Goal: Task Accomplishment & Management: Complete application form

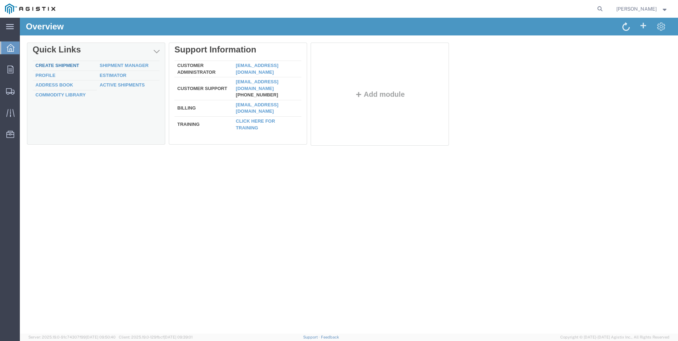
click at [58, 66] on link "Create Shipment" at bounding box center [57, 65] width 44 height 5
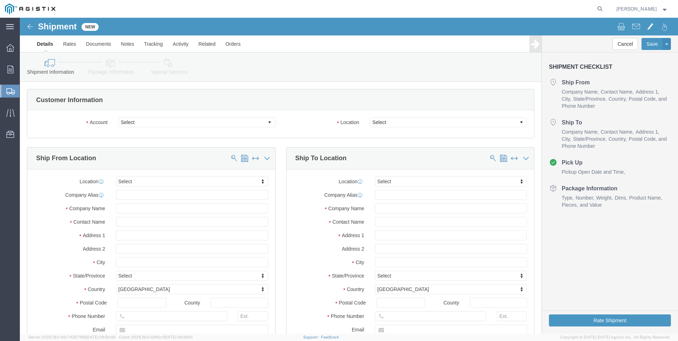
select select
click select "Select PG&E Tri-Pacific Supply Inc"
select select "9596"
click select "Select PG&E Tri-Pacific Supply Inc"
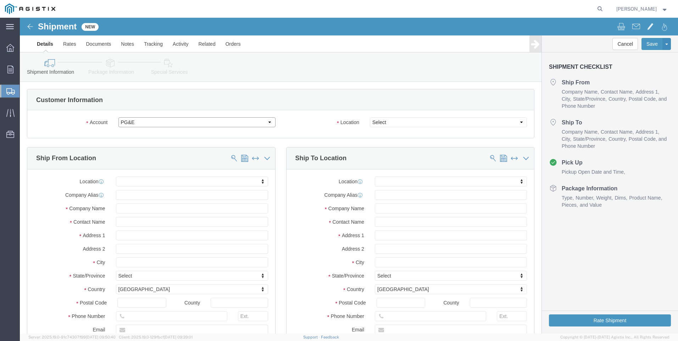
select select "PURCHORD"
select select
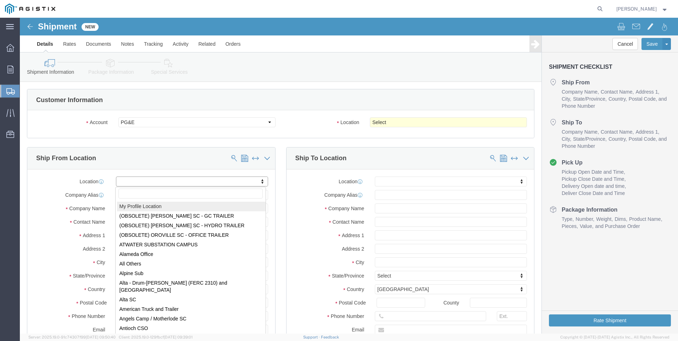
select select "MYPROFILE"
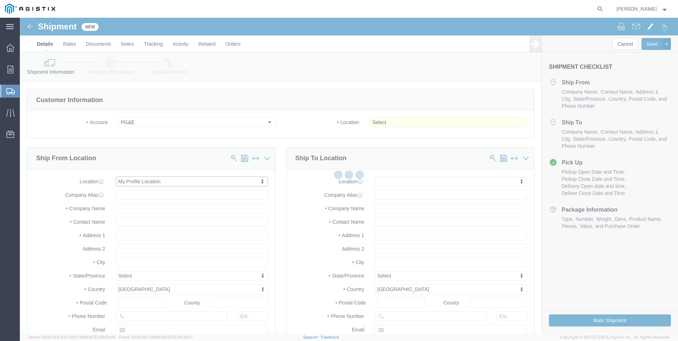
type input "Tri-Pacific Supply Inc"
type input "Sharay Galdeira"
type input "6121 PACIFIC STREET"
type input "Suite 100"
type input "ROCKLIN"
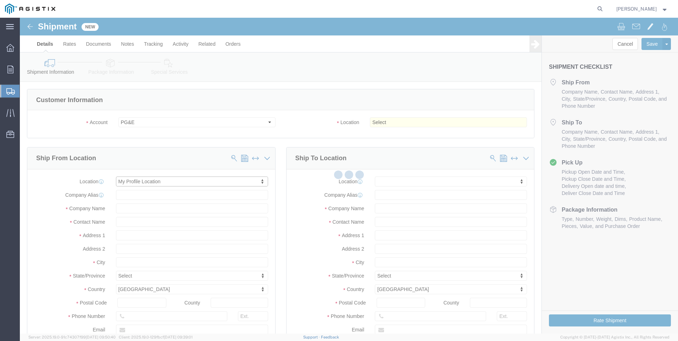
type input "95677"
type input "916-630-2323"
type input "sharay.galdeira@tripacific.net"
checkbox input "true"
select select "CA"
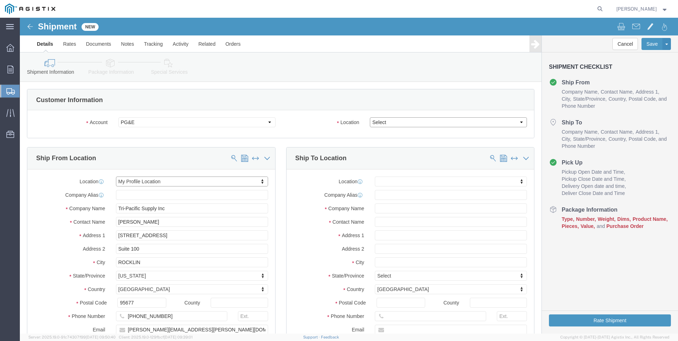
click select "Select All Others Fremont DC Fresno DC Wheatland DC"
select select "19740"
click select "Select All Others Fremont DC Fresno DC Wheatland DC"
click span
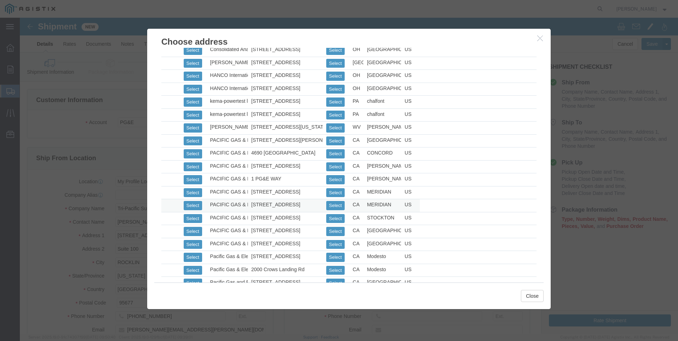
scroll to position [354, 0]
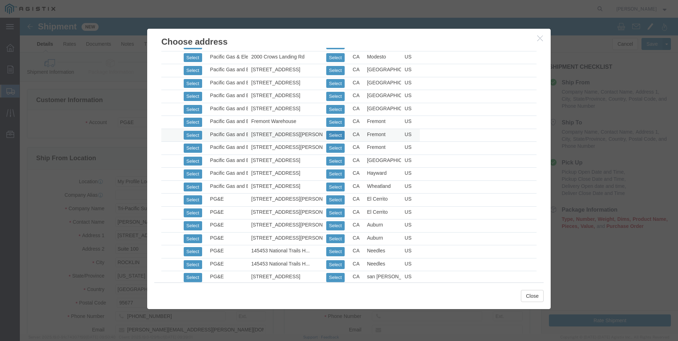
click button "Select"
select select
type input "Pacific Gas and Electric"
type input "Fremont Warehouse"
type input "42105 Boyce Road"
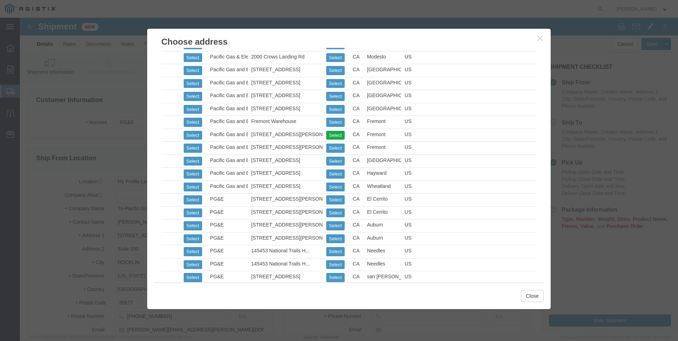
type input "Fremont"
type input "94538"
type input "510-770-2025"
select select "CA"
click button "Close"
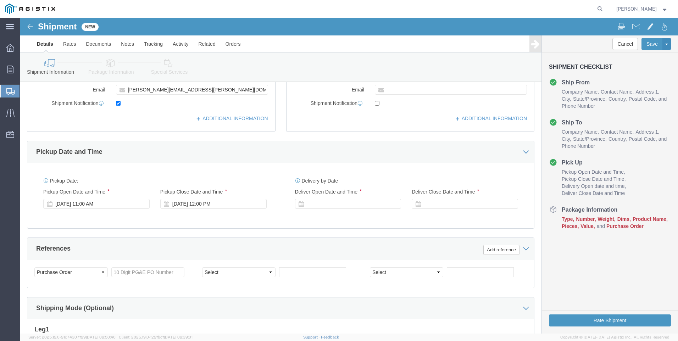
scroll to position [248, 0]
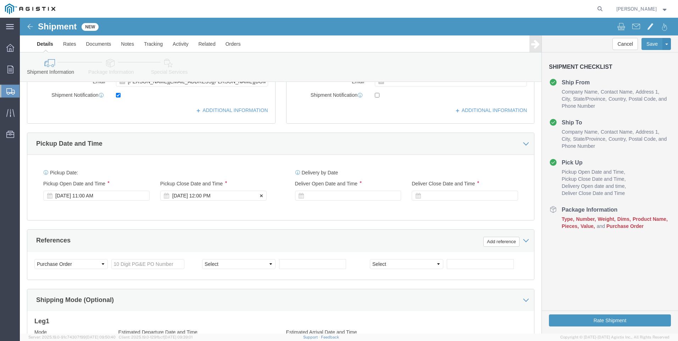
click div "Sep 16 2025 12:00 PM"
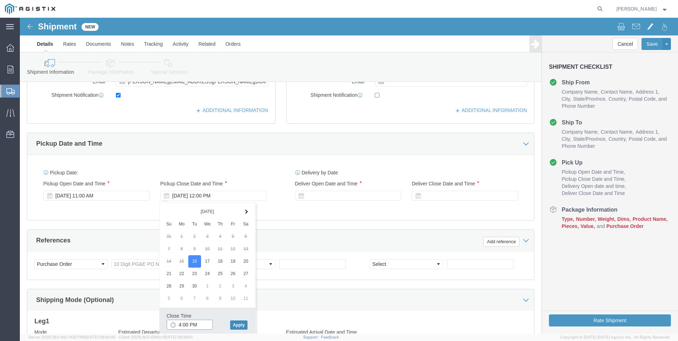
type input "4:00 PM"
drag, startPoint x: 216, startPoint y: 306, endPoint x: 284, endPoint y: 236, distance: 97.3
click button "Apply"
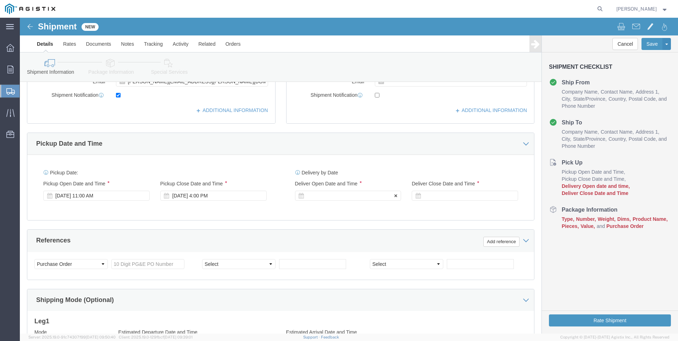
click div
click input "5:00 PM"
click input "7:00 PM"
type input "7:00 AM"
click button "Apply"
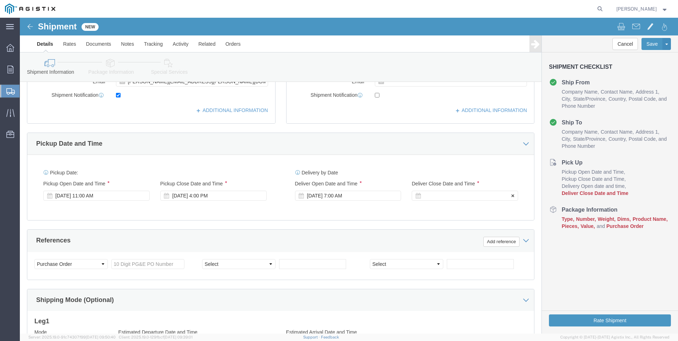
click div
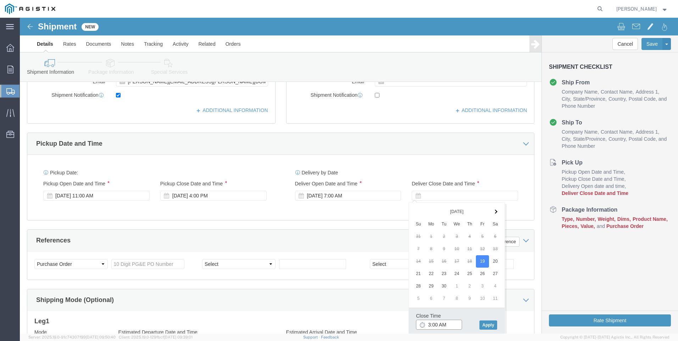
click input "3:00 AM"
type input "3:00 PM"
click button "Apply"
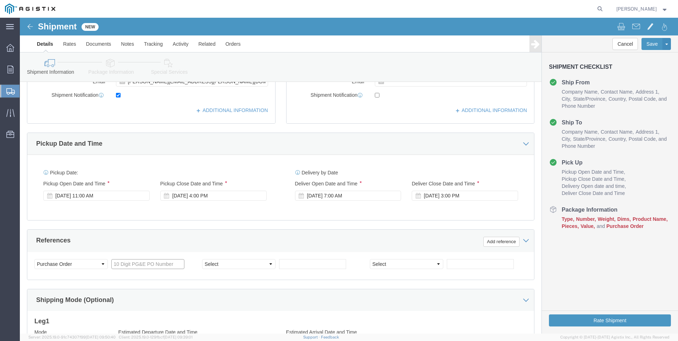
click input "text"
type input "3501378096"
click select "Select Account Type Activity ID Airline Appointment Number ASN Batch Request # …"
select select "SALEORDR"
click select "Select Account Type Activity ID Airline Appointment Number ASN Batch Request # …"
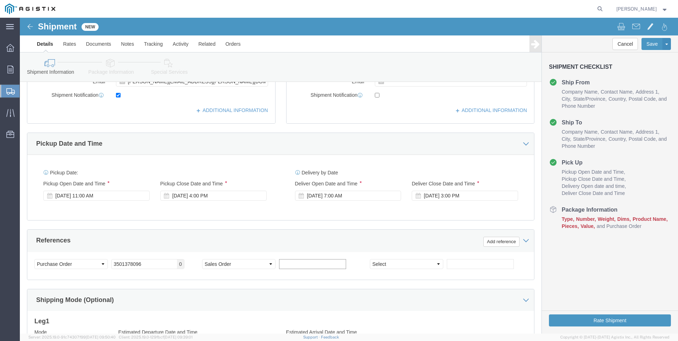
click input "text"
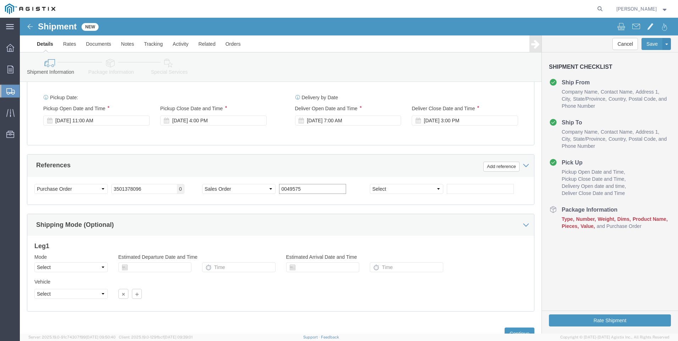
scroll to position [351, 0]
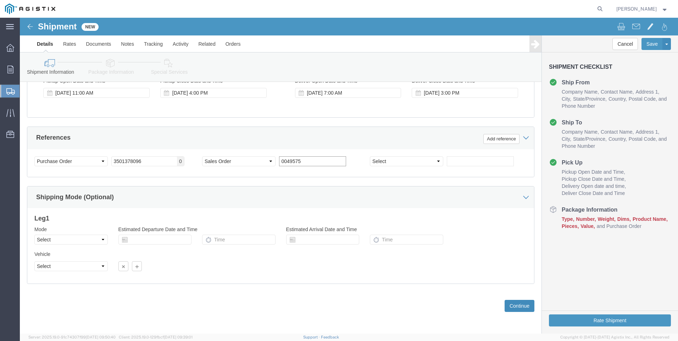
type input "0049575"
click button "Continue"
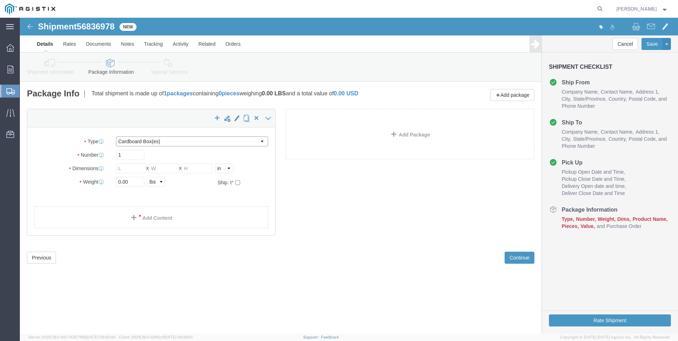
click select "Select Bulk Bundle(s) Cardboard Box(es) Carton(s) Crate(s) Drum(s) (Fiberboard)…"
select select "PSNS"
click select "Select Bulk Bundle(s) Cardboard Box(es) Carton(s) Crate(s) Drum(s) (Fiberboard)…"
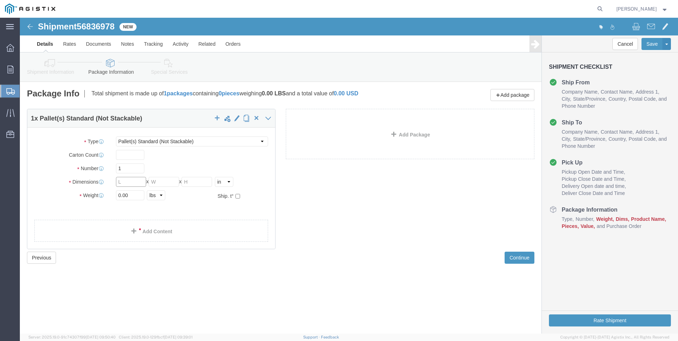
click input "text"
type input "48"
type input "40"
type input "31"
type input "347"
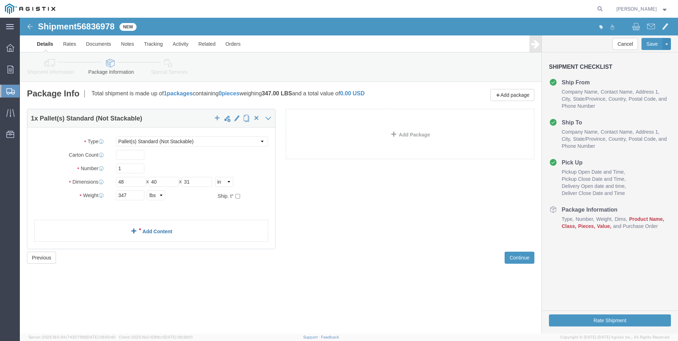
click link "Add Content"
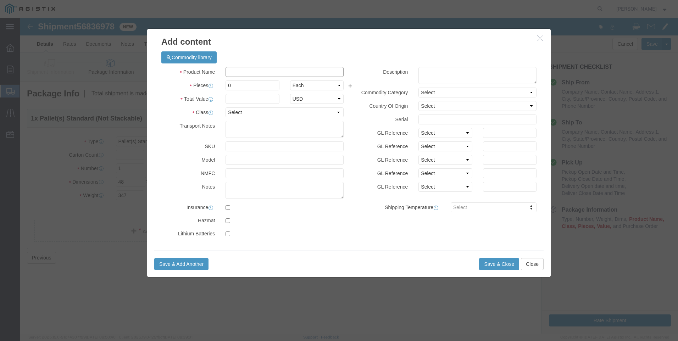
click input "text"
type input "M030261"
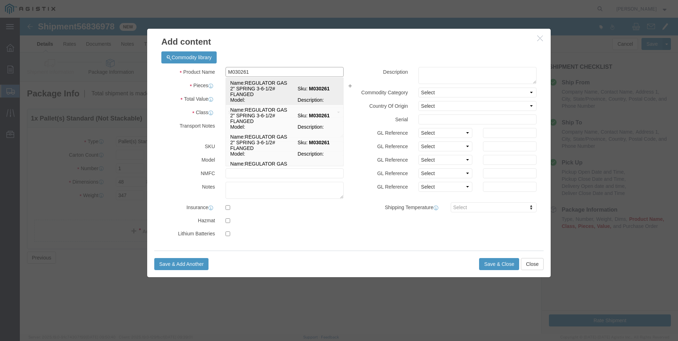
click td "Name: REGULATOR GAS 2" SPRING 3-6-1/2# FLANGED"
select select
select select "USD"
type input "REGULATOR GAS 2" SPRING 3-6-1/2# FLANGED"
type input "M030261"
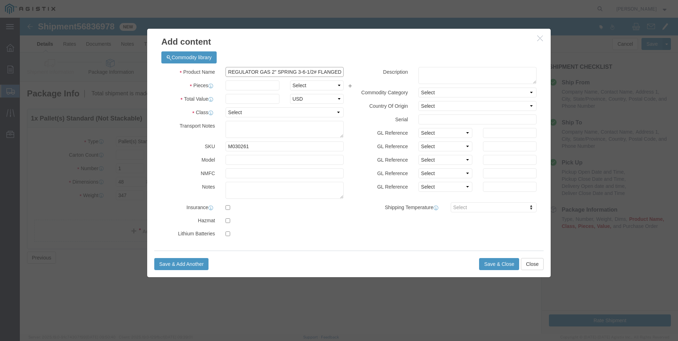
scroll to position [0, 0]
drag, startPoint x: 208, startPoint y: 55, endPoint x: 458, endPoint y: 69, distance: 250.3
click div "Product Name REGULATOR GAS 2" SPRING 3-6-1/2# FLANGED M030261 Pieces Select Bag…"
type input "REGULATOR GAS 2" SPRING 3-6-1/2# FLANGED"
click textarea
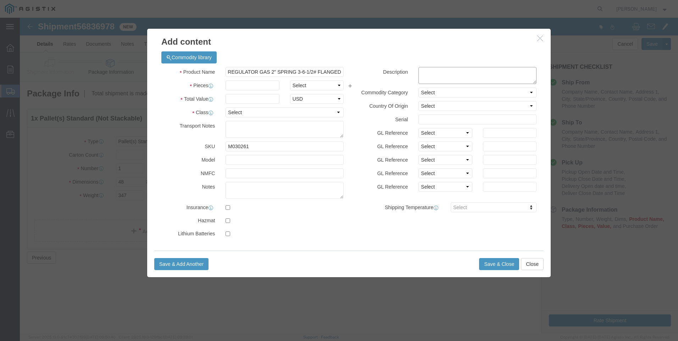
scroll to position [0, 0]
paste textarea "REGULATOR GAS 2" SPRING 3-6-1/2# FLANGED"
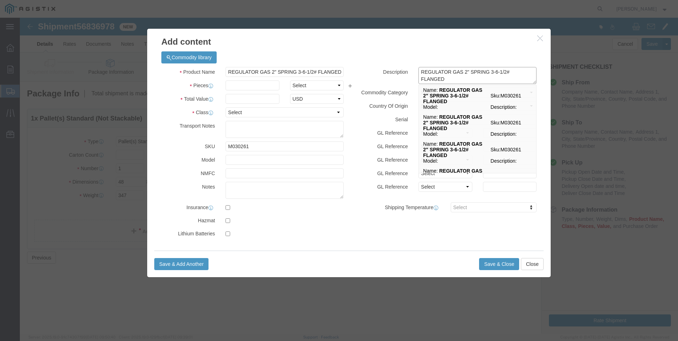
type textarea "REGULATOR GAS 2" SPRING 3-6-1/2# FLANGED"
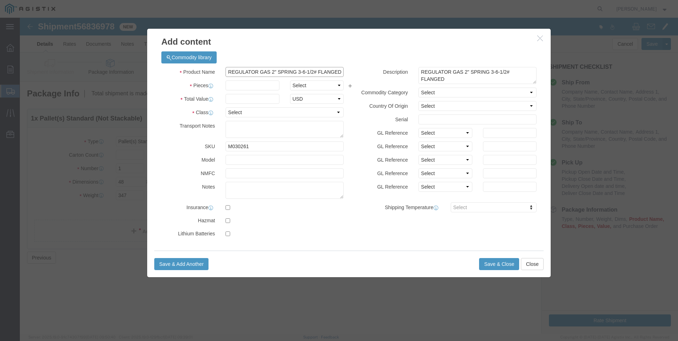
scroll to position [0, 0]
drag, startPoint x: 275, startPoint y: 54, endPoint x: 480, endPoint y: 56, distance: 204.2
click div "Product Name REGULATOR GAS 2" SPRING 3-6-1/2# FLANGED M030261 Pieces Select Bag…"
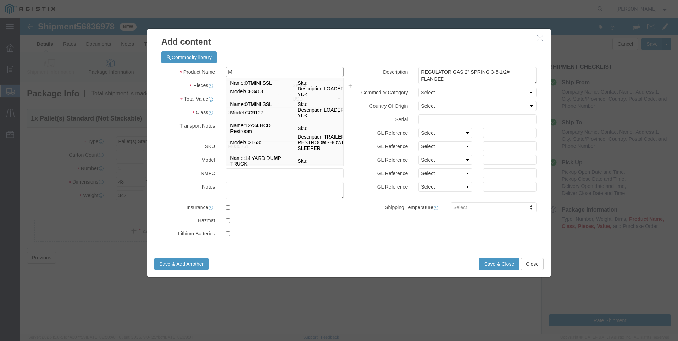
scroll to position [0, 0]
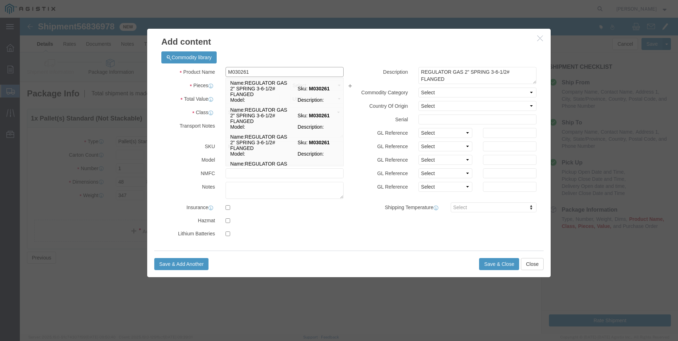
type input "M030261 / 243-8HP M030261"
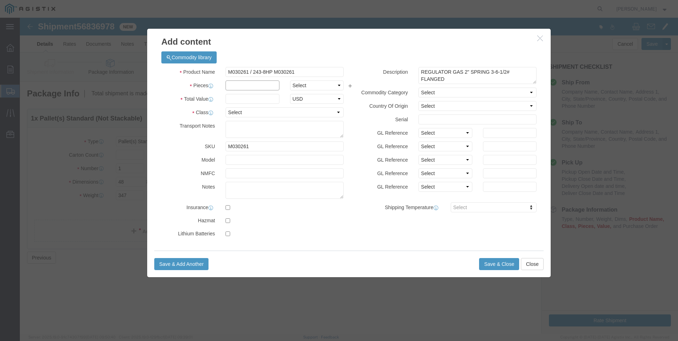
click input "text"
type input "9"
click input "text"
type input "6984"
click select "Select 50 55 60 65 70 85 92.5 100 125 175 250 300 400"
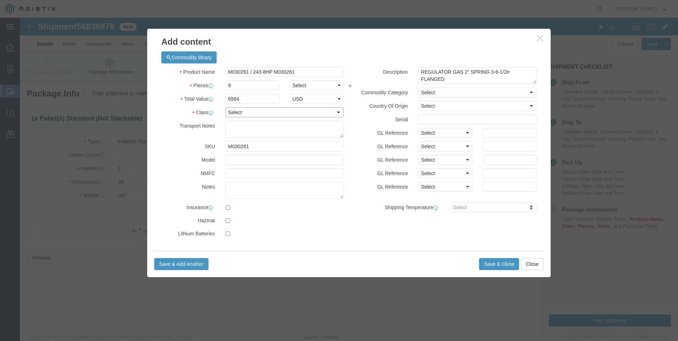
select select "100"
click select "Select 50 55 60 65 70 85 92.5 100 125 175 250 300 400"
click button "Save & Close"
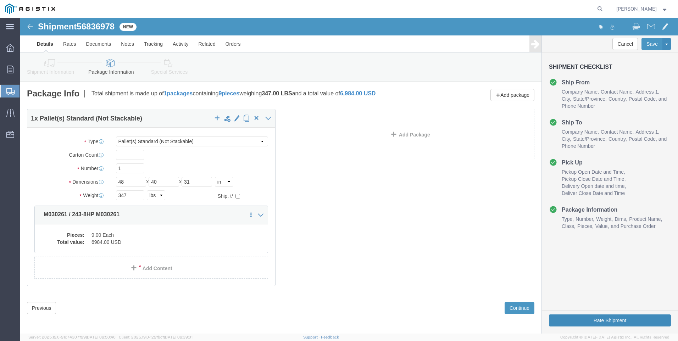
click button "Rate Shipment"
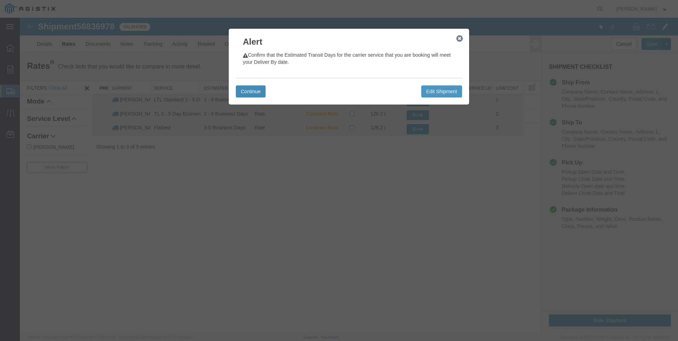
click at [254, 91] on button "Continue" at bounding box center [251, 91] width 30 height 12
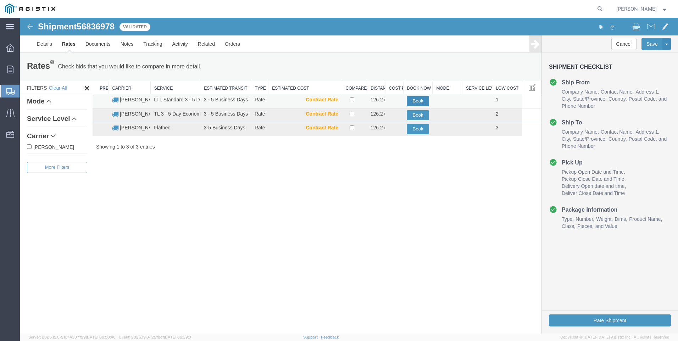
click at [412, 102] on button "Book" at bounding box center [418, 101] width 22 height 10
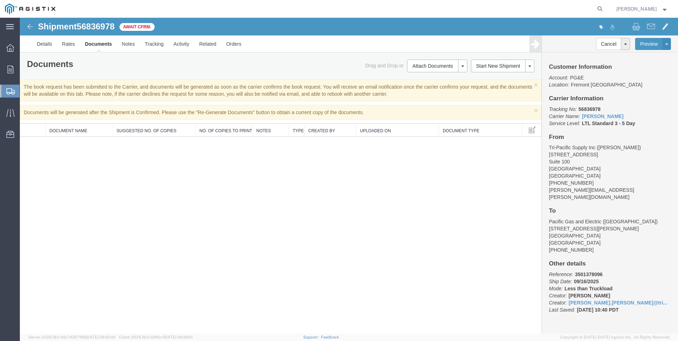
click at [0, 0] on span "Create Shipment" at bounding box center [0, 0] width 0 height 0
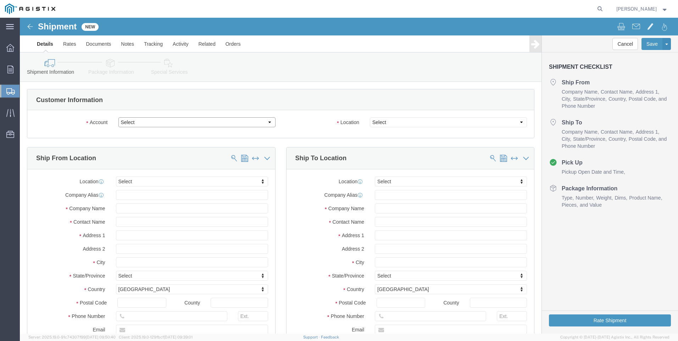
click select "Select PG&E Tri-Pacific Supply Inc"
select select "9596"
click select "Select PG&E Tri-Pacific Supply Inc"
select select "PURCHORD"
select select
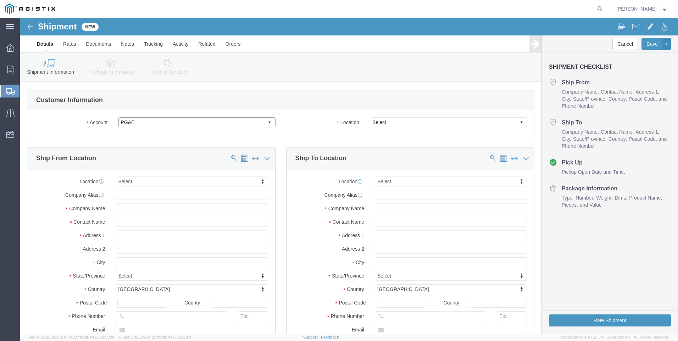
select select
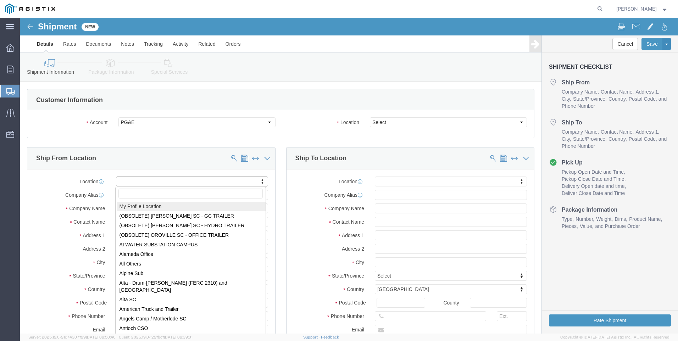
select select "MYPROFILE"
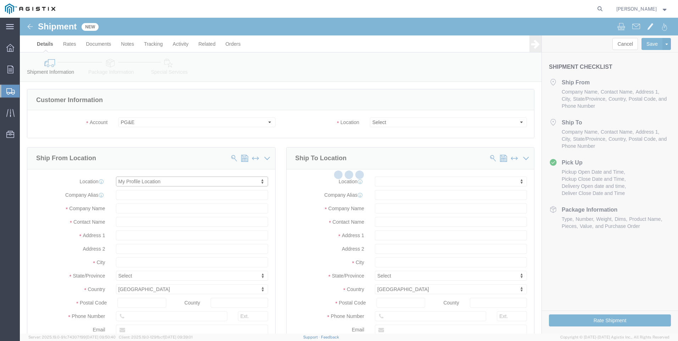
type input "6121 PACIFIC STREET"
type input "Suite 100"
type input "95677"
type input "916-630-2323"
type input "sharay.galdeira@tripacific.net"
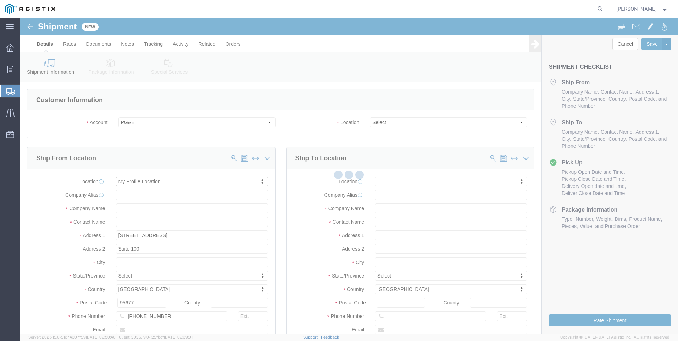
checkbox input "true"
type input "Tri-Pacific Supply Inc"
type input "Sharay Galdeira"
type input "ROCKLIN"
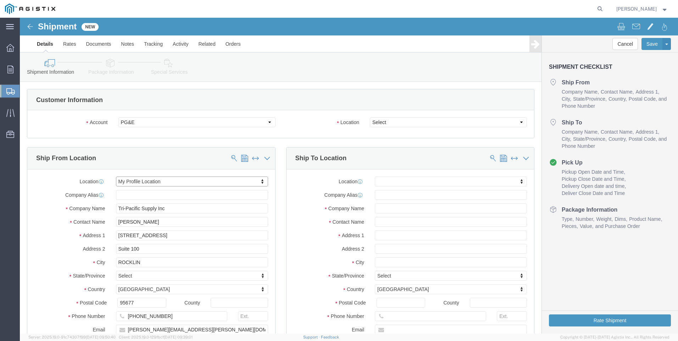
select select "CA"
click select "Select All Others Fremont DC Fresno DC Wheatland DC"
select select "19740"
click select "Select All Others Fremont DC Fresno DC Wheatland DC"
click span
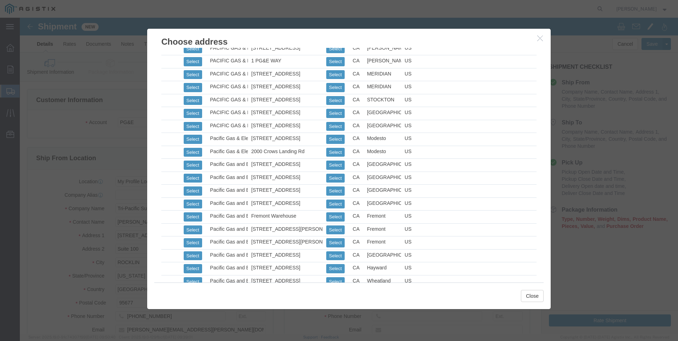
scroll to position [390, 0]
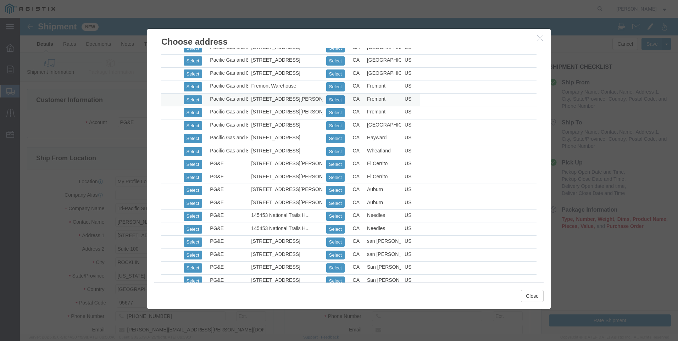
click button "Select"
select select
type input "42105 Boyce Road"
type input "94538"
type input "510-770-2025"
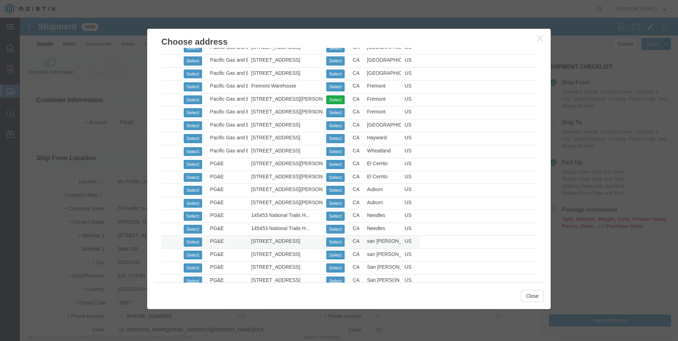
type input "Pacific Gas and Electric"
type input "Fremont Warehouse"
type input "Fremont"
select select "CA"
click button "Close"
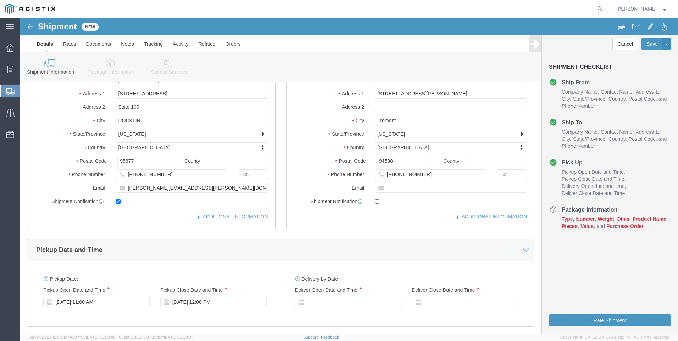
scroll to position [177, 0]
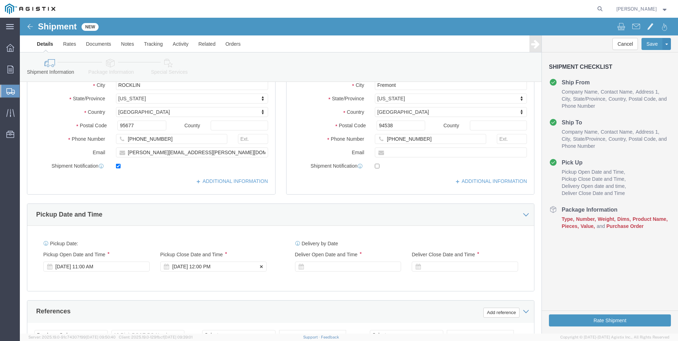
click div "Sep 16 2025 12:00 PM"
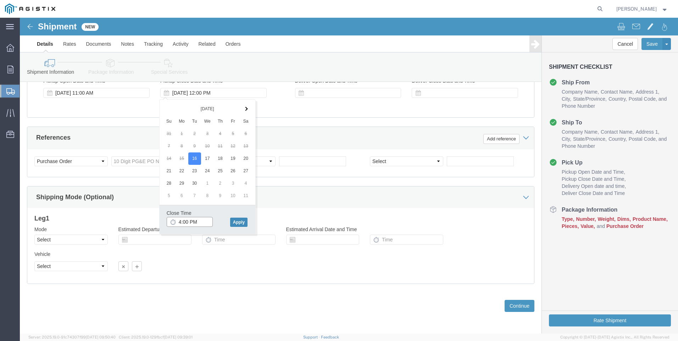
type input "4:00 PM"
drag, startPoint x: 214, startPoint y: 205, endPoint x: 286, endPoint y: 126, distance: 106.9
click button "Apply"
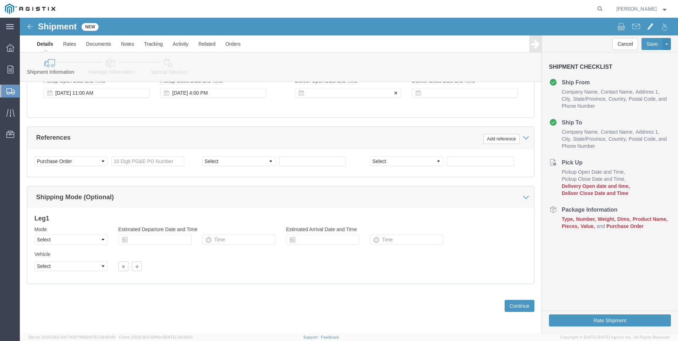
click div
click input "3:00 PM"
click input "7:00 PM"
type input "7:00 AM"
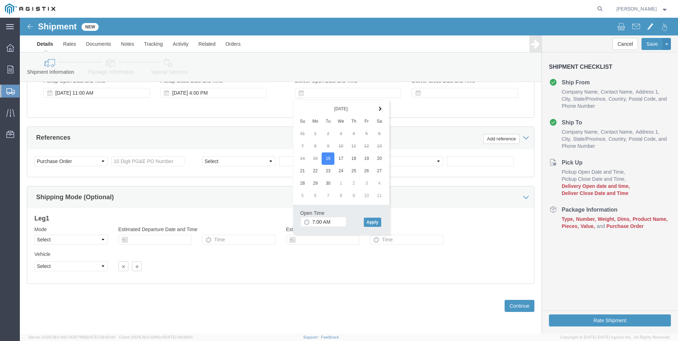
click div "Open Time 7:00 AM Sep 16 2025 5:00 PM - Sep 16 2025 5:00 PM Cancel Apply"
click button "Apply"
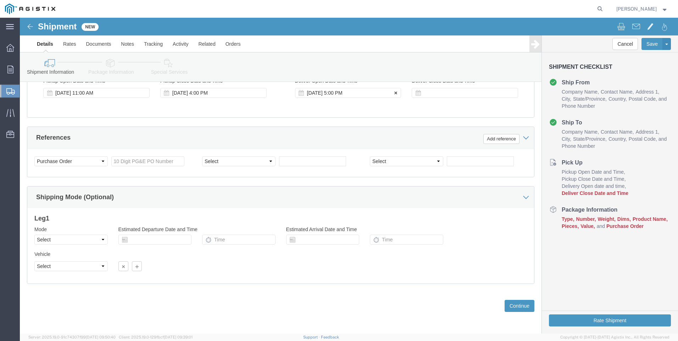
click div "Sep 16 2025 5:00 PM"
click input "7:00 AM"
click button "Apply"
click div
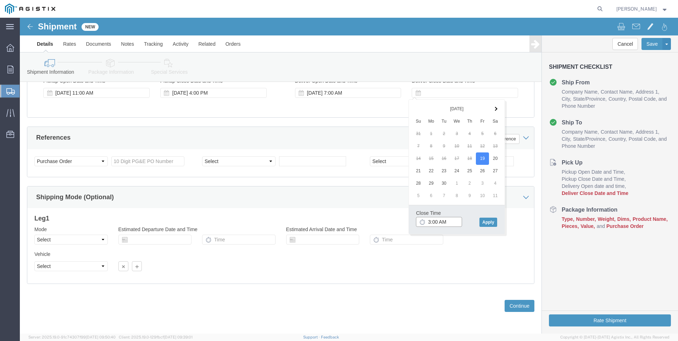
click input "3:00 AM"
type input "3:00 PM"
click button "Apply"
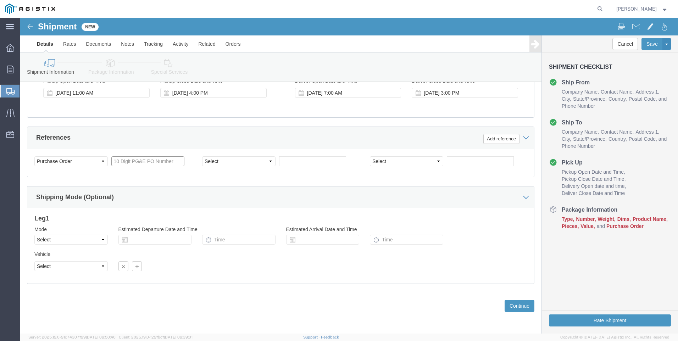
click input "text"
type input "3501396412"
click select "Select Account Type Activity ID Airline Appointment Number ASN Batch Request # …"
select select "SALEORDR"
click select "Select Account Type Activity ID Airline Appointment Number ASN Batch Request # …"
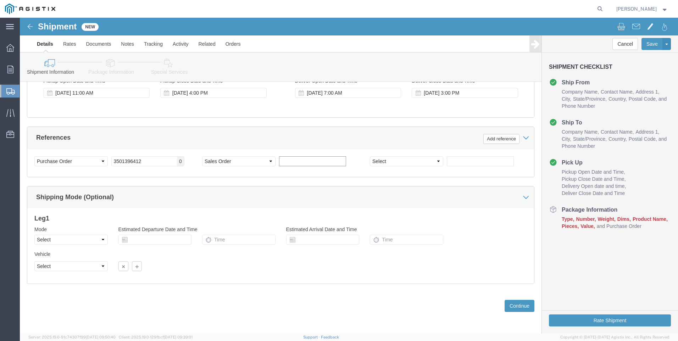
click input "text"
type input "0052236"
click button "Continue"
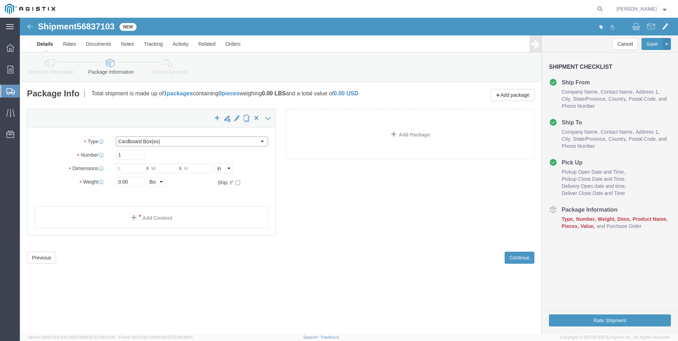
click select "Select Bulk Bundle(s) Cardboard Box(es) Carton(s) Crate(s) Drum(s) (Fiberboard)…"
select select "PSNS"
click select "Select Bulk Bundle(s) Cardboard Box(es) Carton(s) Crate(s) Drum(s) (Fiberboard)…"
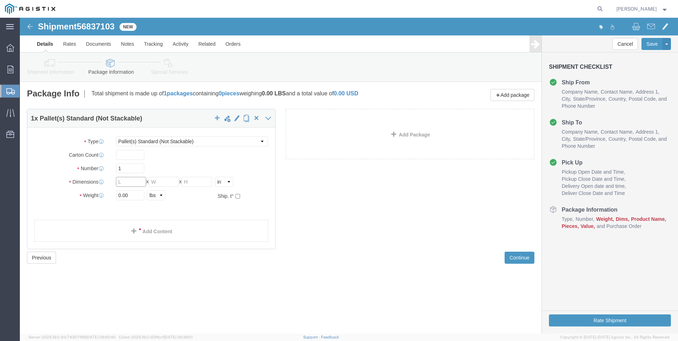
click input "text"
type input "48"
type input "40"
type input "44"
type input "544"
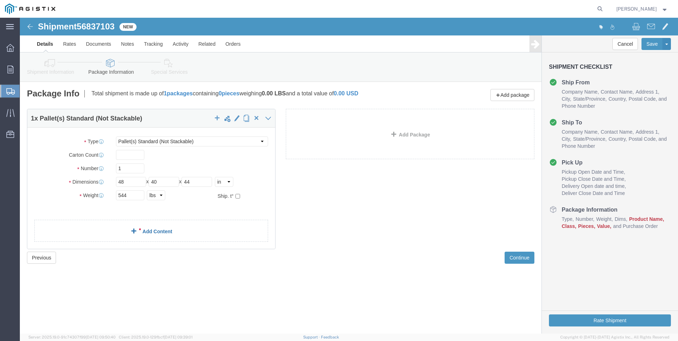
click link "Add Content"
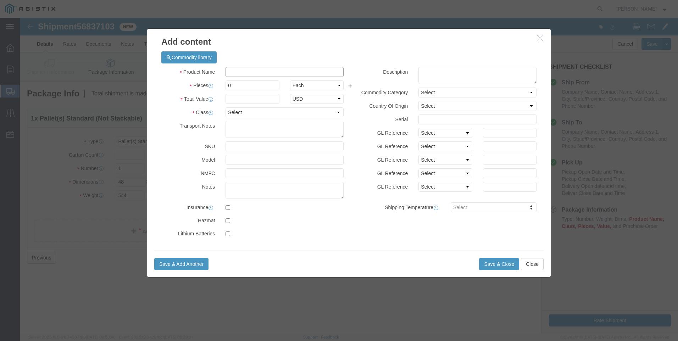
click input "text"
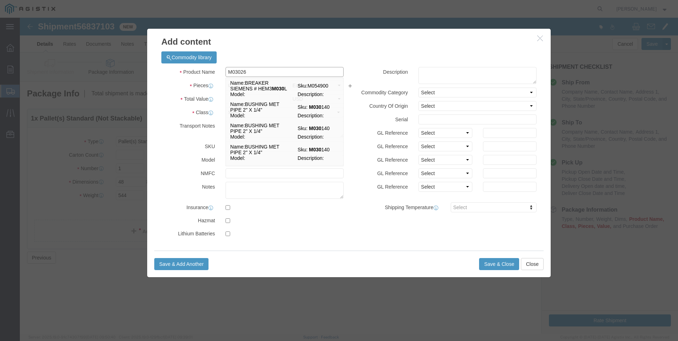
type input "M030261"
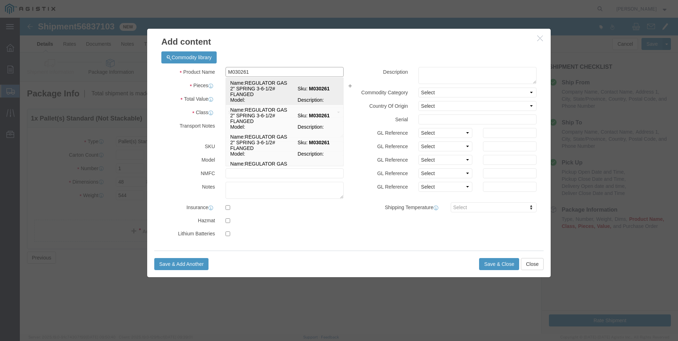
click td "Name: REGULATOR GAS 2" SPRING 3-6-1/2# FLANGED"
select select
select select "USD"
type input "REGULATOR GAS 2" SPRING 3-6-1/2# FLANGED"
type input "M030261"
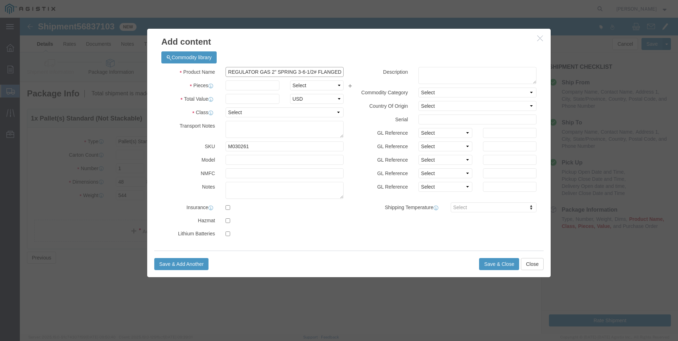
scroll to position [0, 0]
drag, startPoint x: 207, startPoint y: 53, endPoint x: 470, endPoint y: 82, distance: 264.6
click div "Product Name REGULATOR GAS 2" SPRING 3-6-1/2# FLANGED M030261 Pieces Select Bag…"
type input "REGULATOR GAS 2" SPRING 3-6-1/2# FLANGED"
click textarea
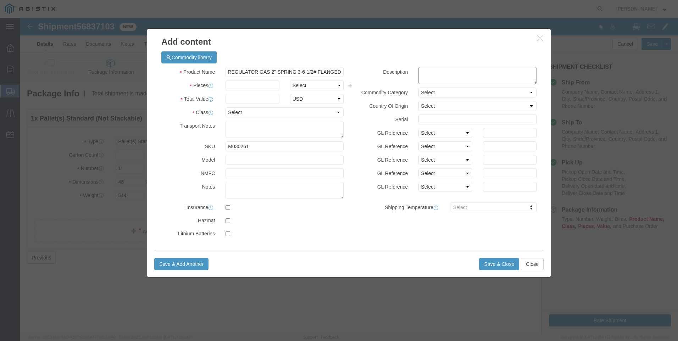
scroll to position [0, 0]
paste textarea "REGULATOR GAS 2" SPRING 3-6-1/2# FLANGED"
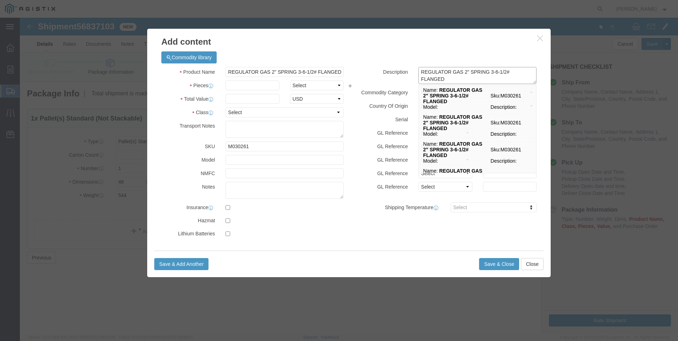
type textarea "REGULATOR GAS 2" SPRING 3-6-1/2# FLANGED"
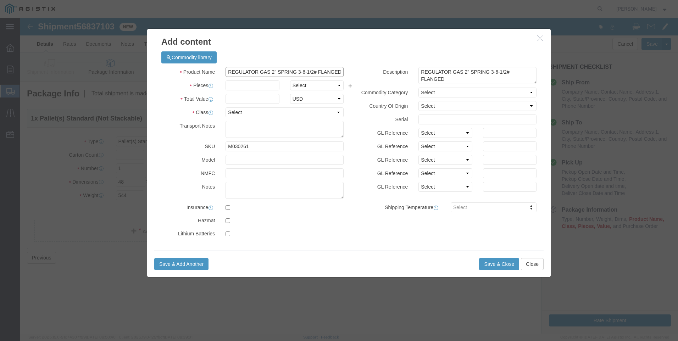
scroll to position [0, 0]
drag, startPoint x: 208, startPoint y: 54, endPoint x: 461, endPoint y: 57, distance: 253.5
click div "Product Name REGULATOR GAS 2" SPRING 3-6-1/2# FLANGED M030261 Pieces Select Bag…"
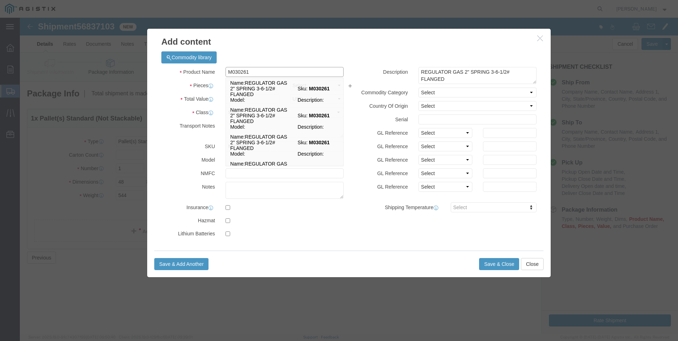
type input "M030261 / 243-8HP M030261"
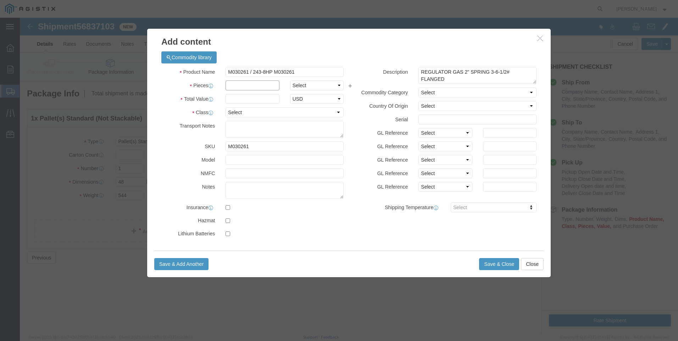
click input "text"
type input "15"
click input "text"
type input "11640"
click button "Save & Close"
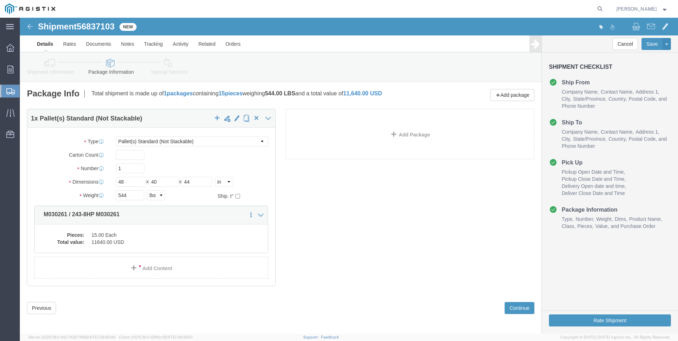
click dd "15.00 Each"
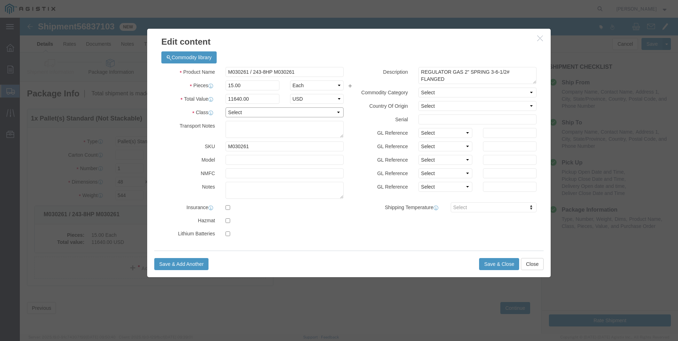
click select "Select 50 55 60 65 70 85 92.5 100 125 175 250 300 400"
select select "100"
click select "Select 50 55 60 65 70 85 92.5 100 125 175 250 300 400"
click button "Save & Close"
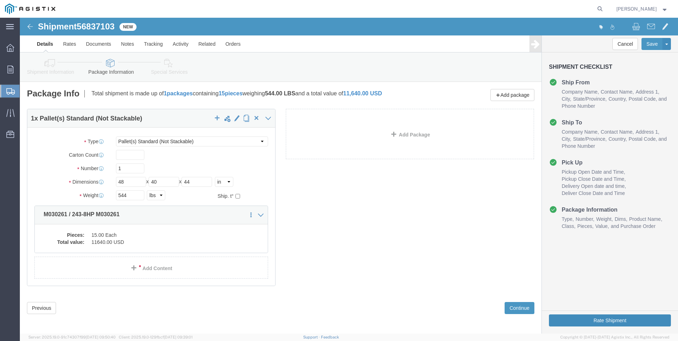
click button "Rate Shipment"
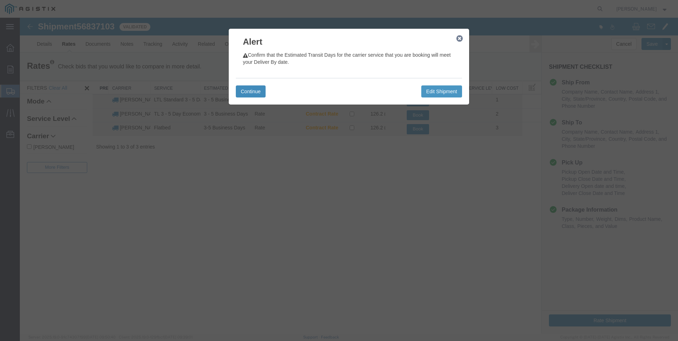
drag, startPoint x: 252, startPoint y: 88, endPoint x: 284, endPoint y: 94, distance: 31.8
click at [252, 89] on button "Continue" at bounding box center [251, 91] width 30 height 12
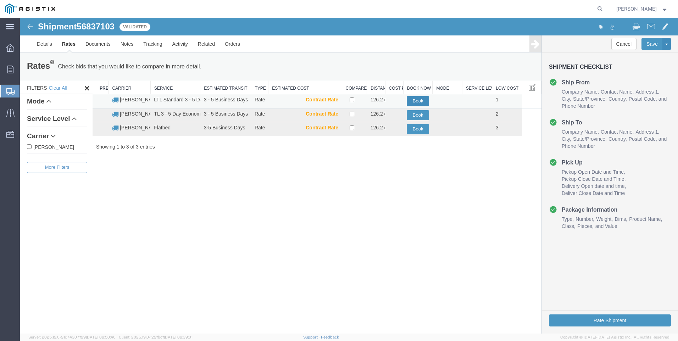
click at [418, 100] on button "Book" at bounding box center [418, 101] width 22 height 10
